Goal: Task Accomplishment & Management: Manage account settings

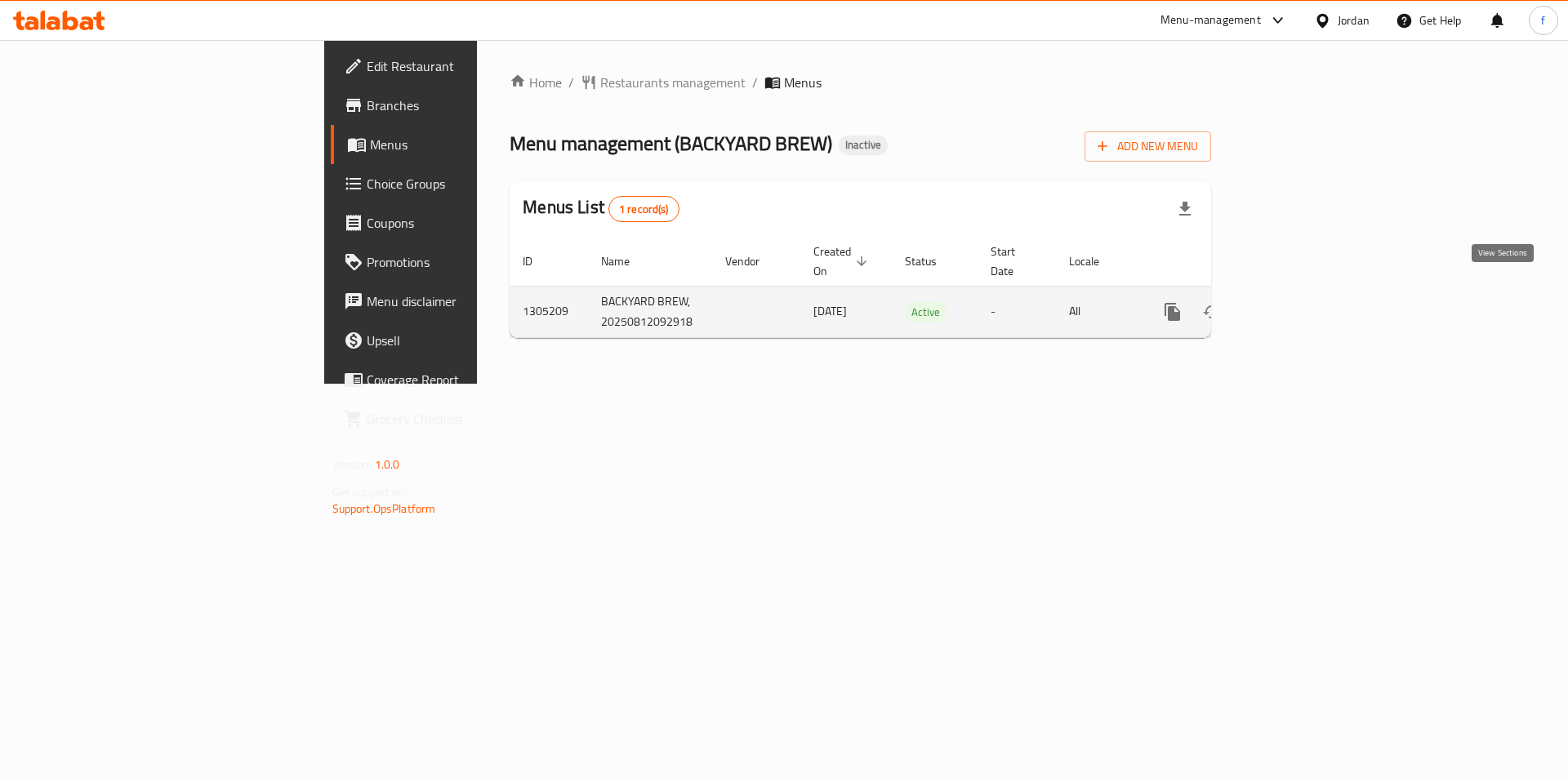
click at [1299, 302] on icon "enhanced table" at bounding box center [1291, 312] width 20 height 20
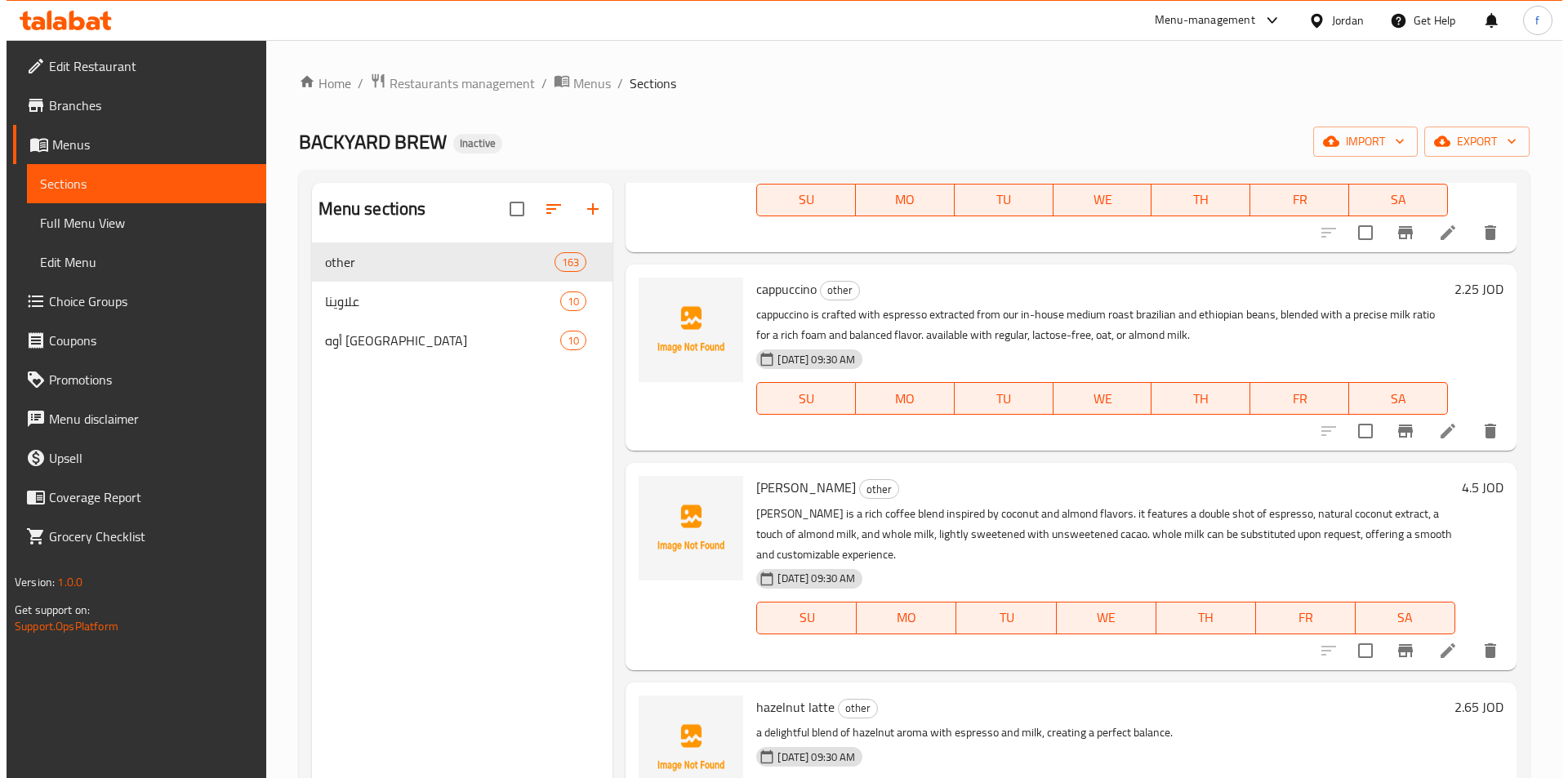
scroll to position [653, 0]
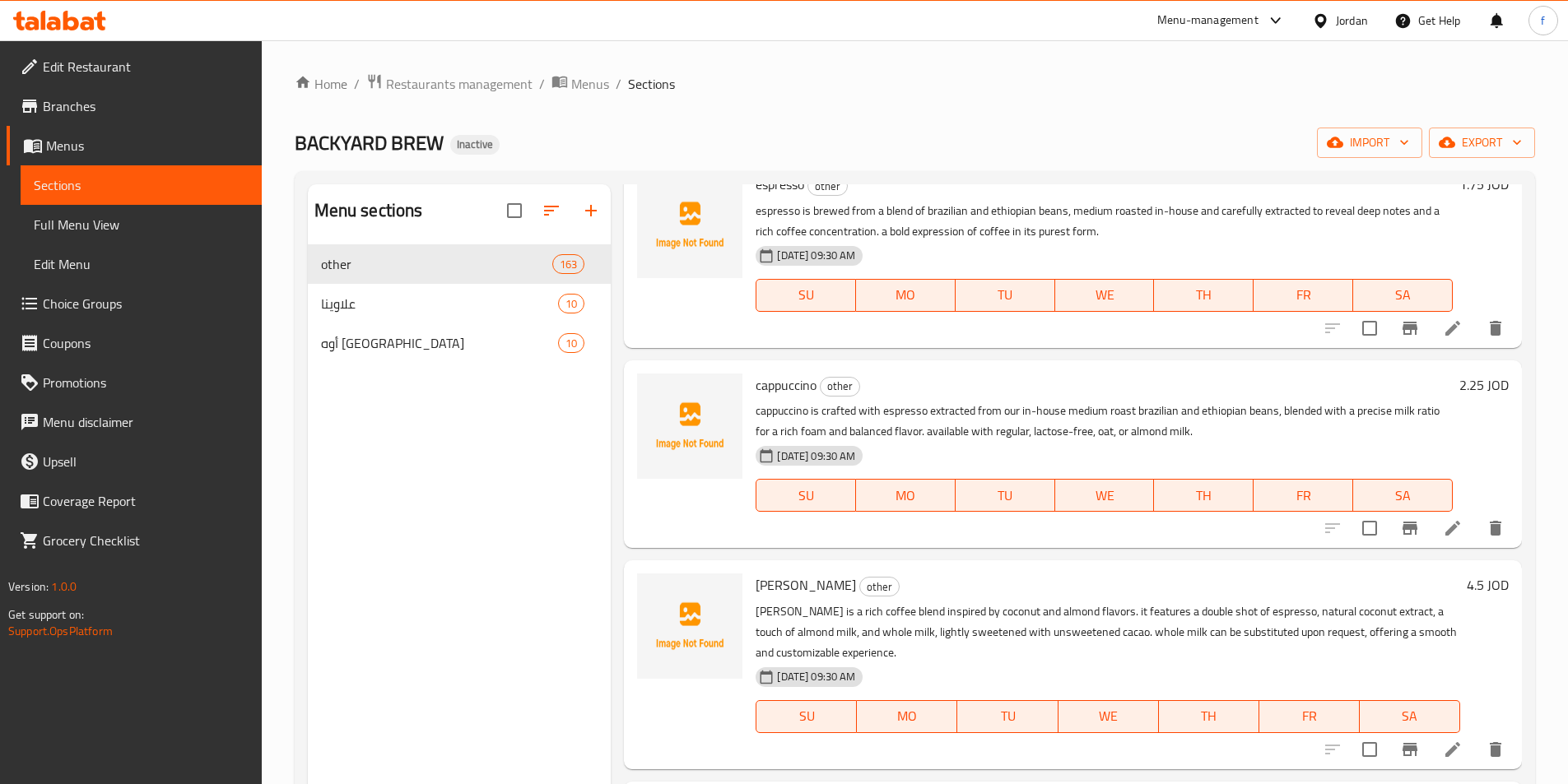
drag, startPoint x: 60, startPoint y: 154, endPoint x: 109, endPoint y: 155, distance: 49.0
click at [60, 154] on span "Menus" at bounding box center [147, 146] width 202 height 20
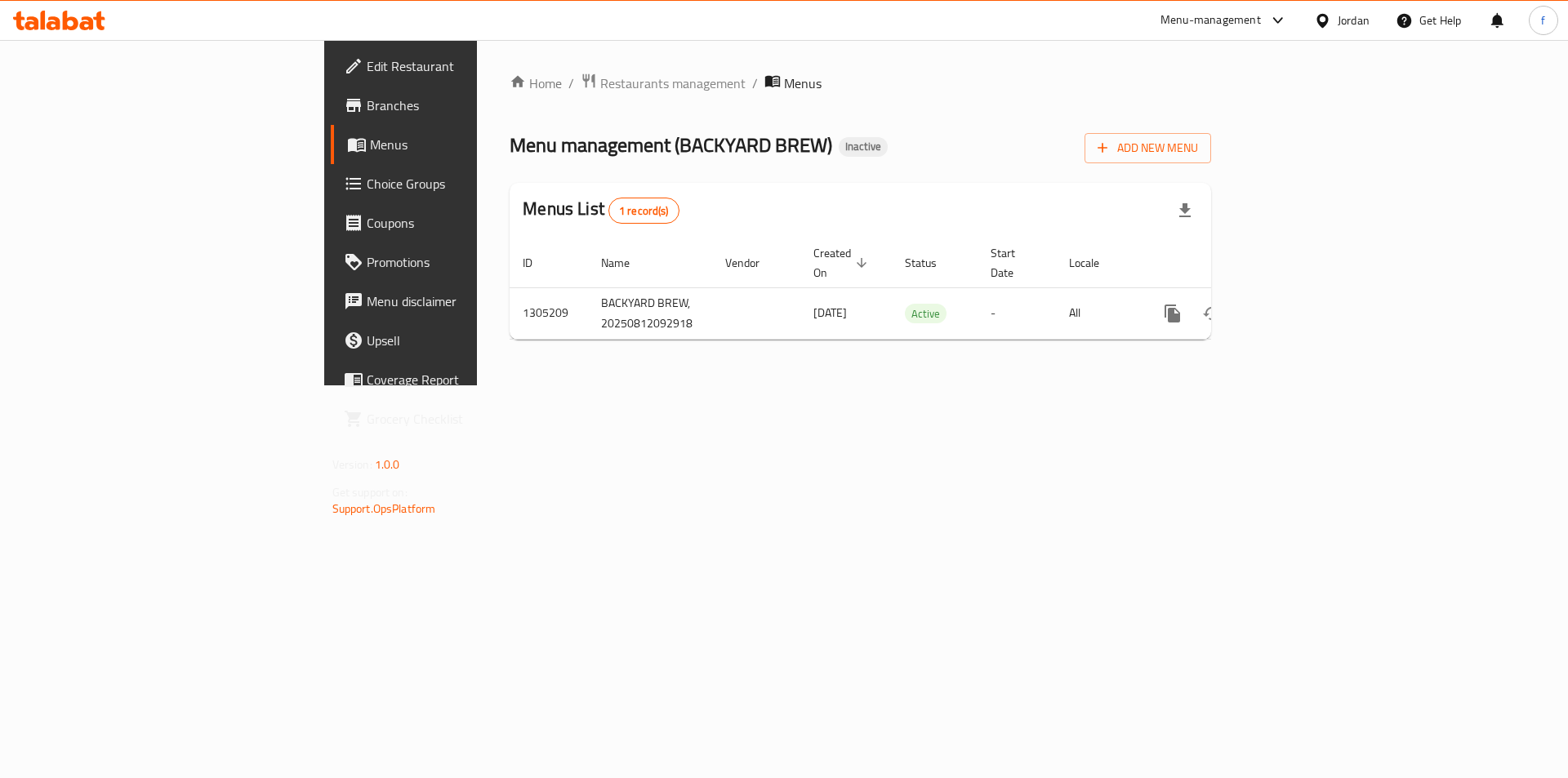
click at [312, 45] on ul "Edit Restaurant Branches Menus Choice Groups Coupons Promotions Menu disclaimer…" at bounding box center [449, 243] width 274 height 405
click at [367, 75] on span "Edit Restaurant" at bounding box center [470, 66] width 207 height 20
